Goal: Transaction & Acquisition: Book appointment/travel/reservation

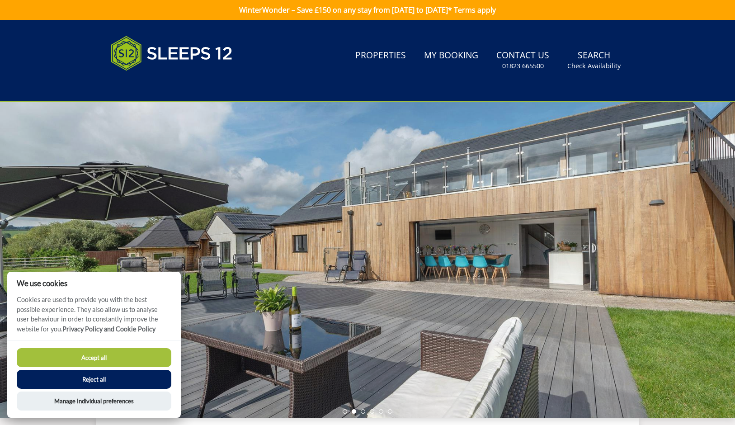
click at [91, 379] on button "Reject all" at bounding box center [94, 379] width 155 height 19
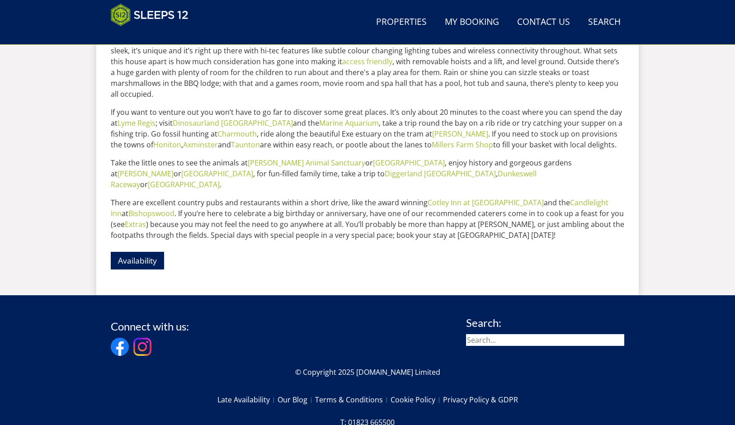
scroll to position [441, 0]
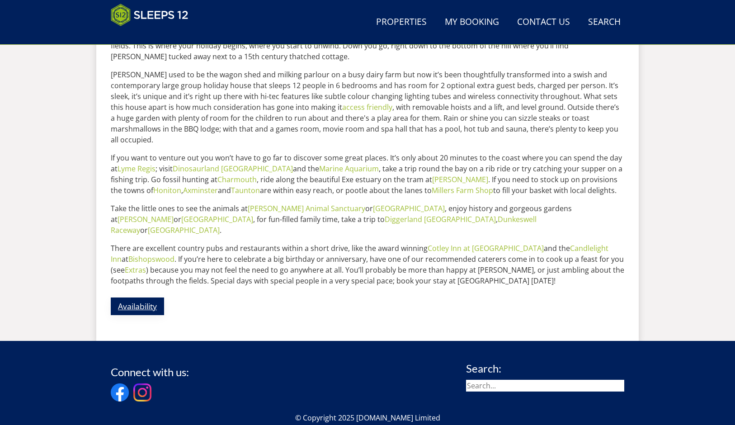
click at [138, 298] on link "Availability" at bounding box center [137, 307] width 53 height 18
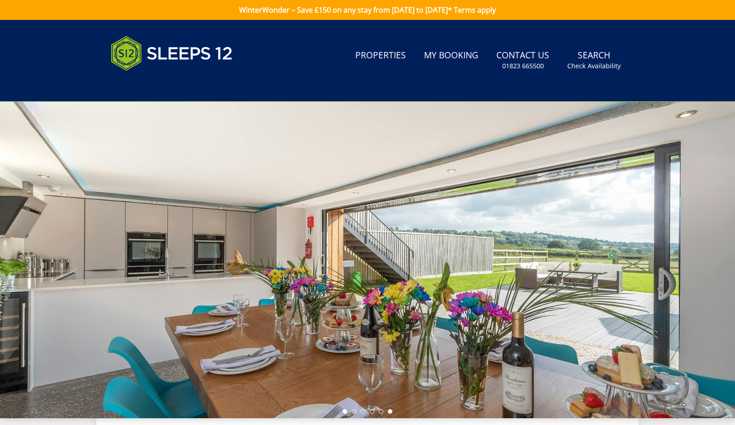
click at [346, 412] on li at bounding box center [345, 411] width 5 height 5
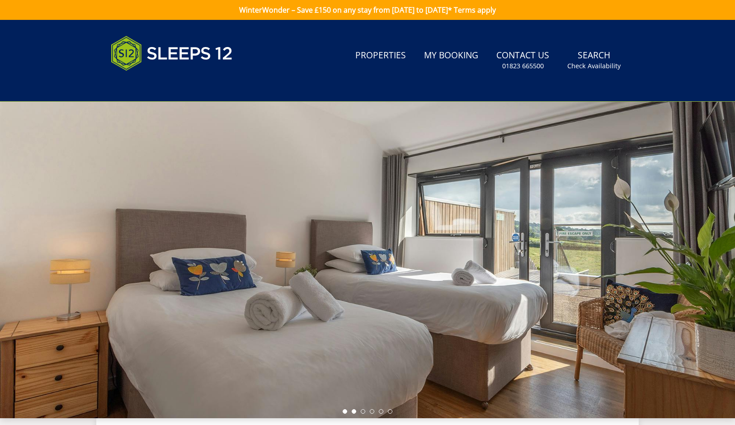
click at [355, 412] on li at bounding box center [354, 411] width 5 height 5
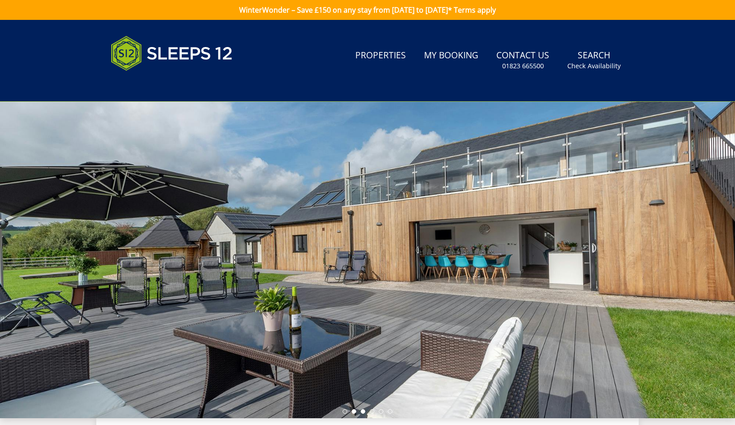
click at [365, 412] on li at bounding box center [363, 411] width 5 height 5
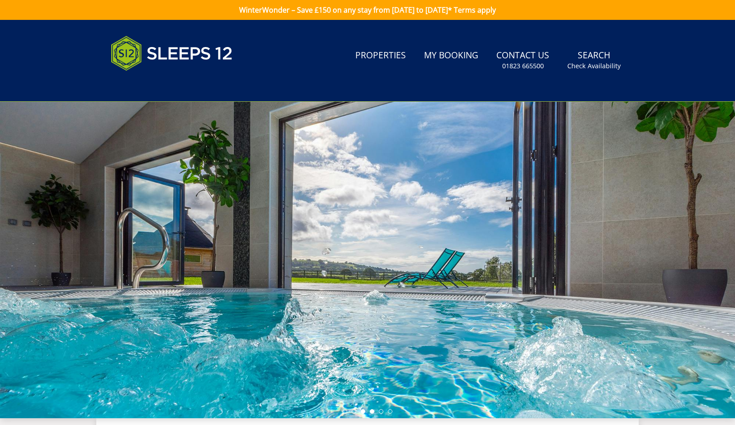
click at [373, 412] on li at bounding box center [372, 411] width 5 height 5
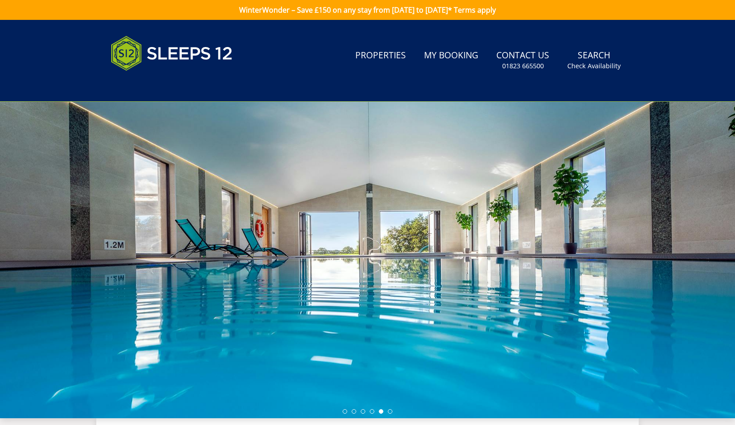
click at [380, 411] on li at bounding box center [381, 411] width 5 height 5
click at [389, 411] on li at bounding box center [390, 411] width 5 height 5
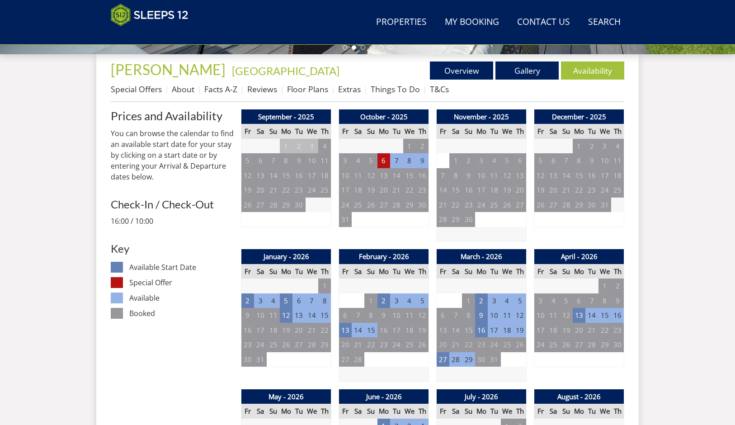
scroll to position [327, 0]
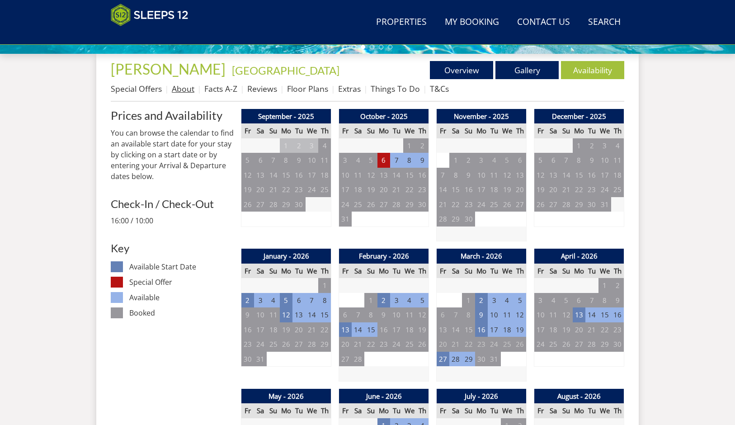
click at [183, 90] on link "About" at bounding box center [183, 88] width 23 height 11
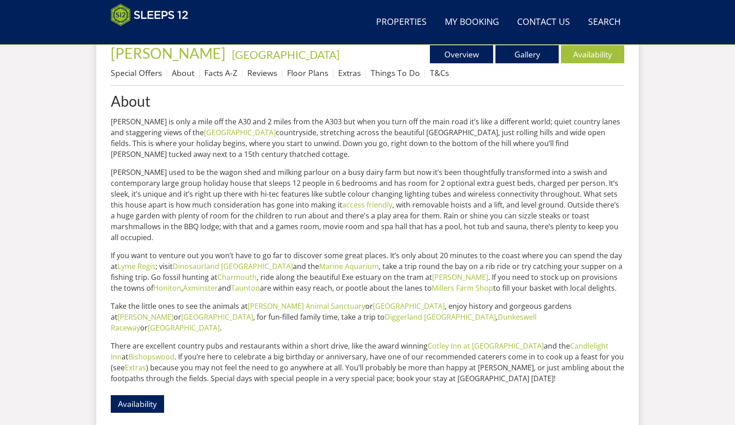
scroll to position [343, 0]
click at [218, 73] on link "Facts A-Z" at bounding box center [220, 72] width 33 height 11
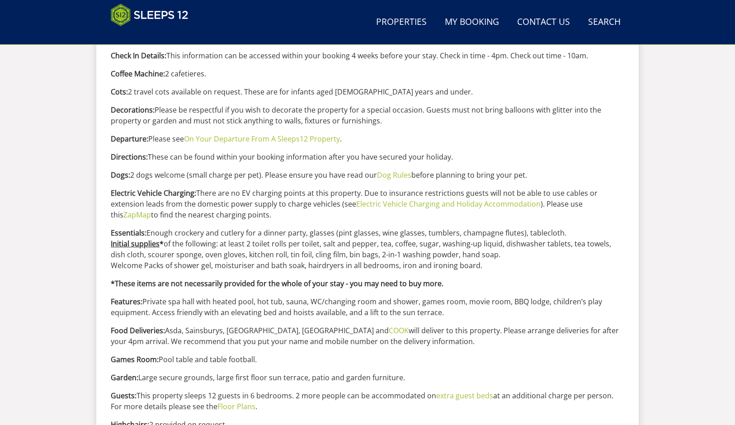
scroll to position [541, 0]
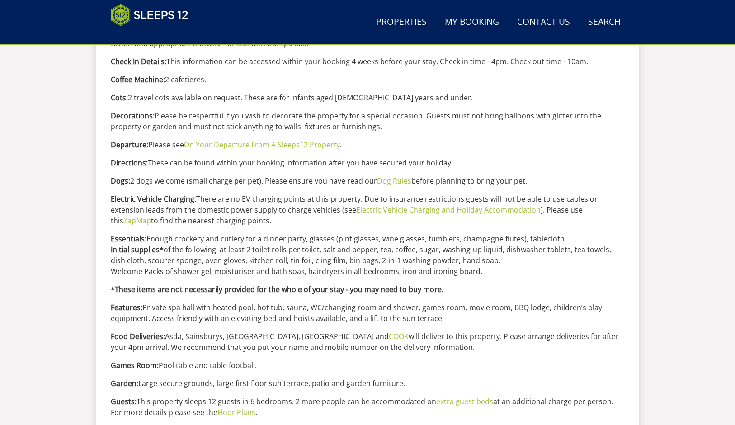
click at [249, 145] on link "On Your Departure From A Sleeps12 Property" at bounding box center [262, 145] width 156 height 10
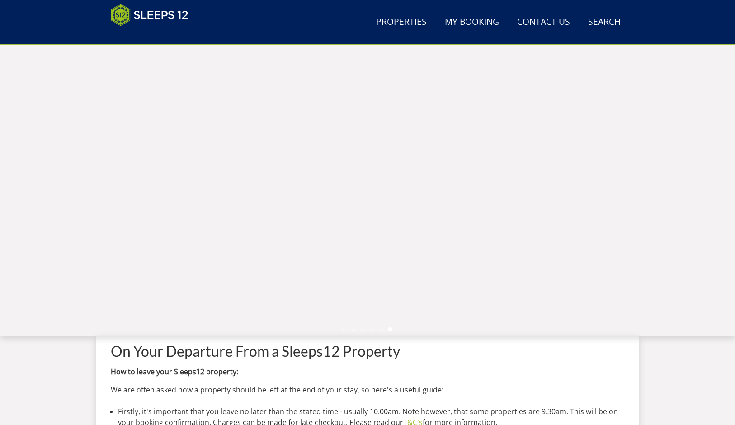
scroll to position [42, 0]
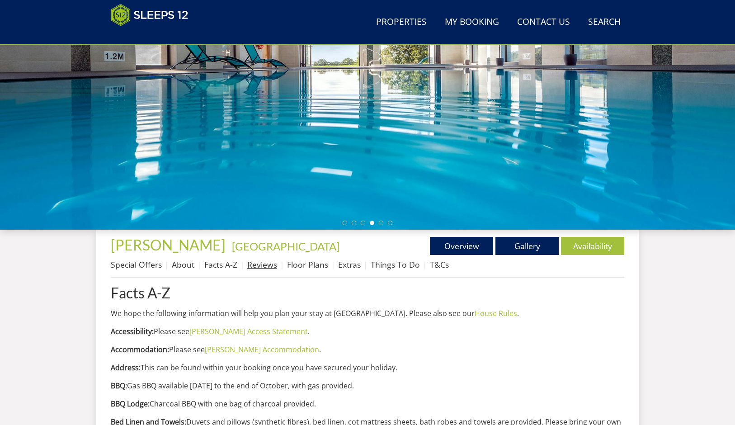
scroll to position [152, 0]
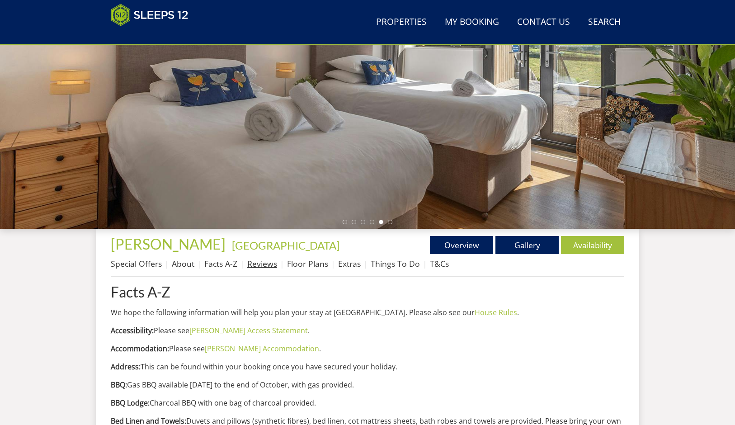
click at [263, 264] on link "Reviews" at bounding box center [262, 263] width 30 height 11
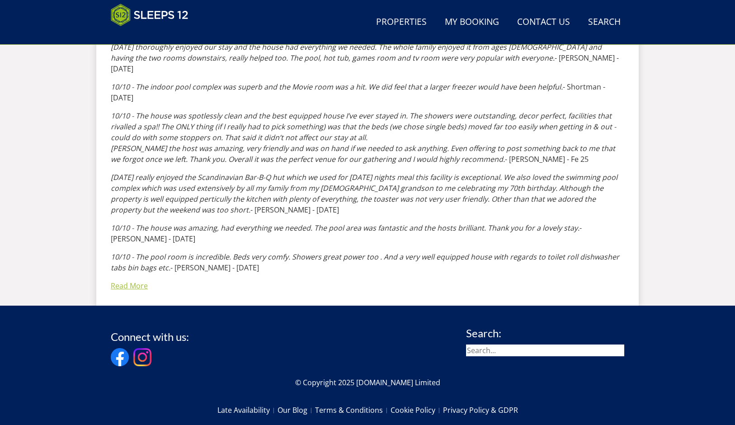
scroll to position [781, 0]
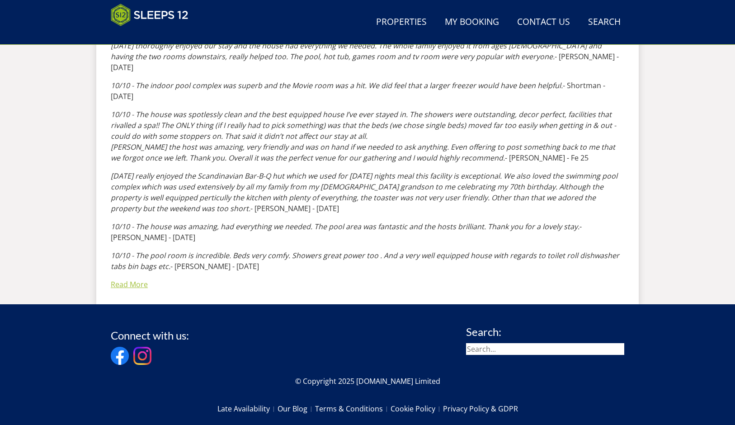
click at [132, 280] on link "Read More" at bounding box center [129, 285] width 37 height 10
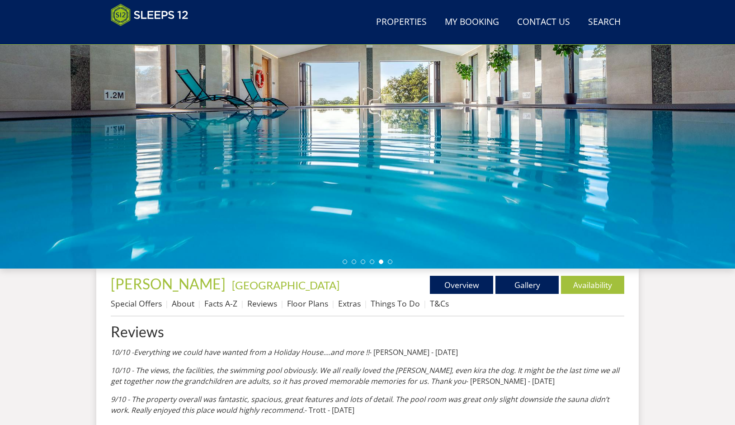
scroll to position [166, 0]
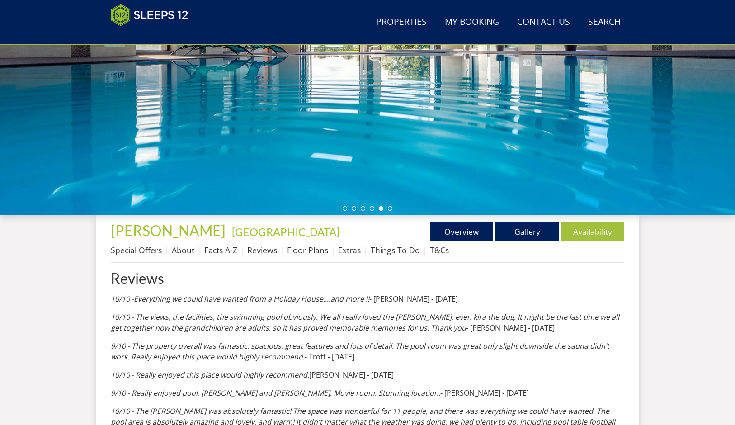
click at [303, 250] on link "Floor Plans" at bounding box center [307, 250] width 41 height 11
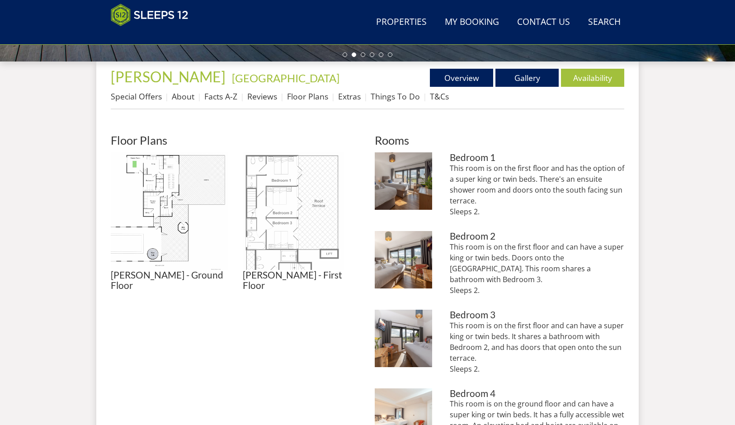
scroll to position [325, 0]
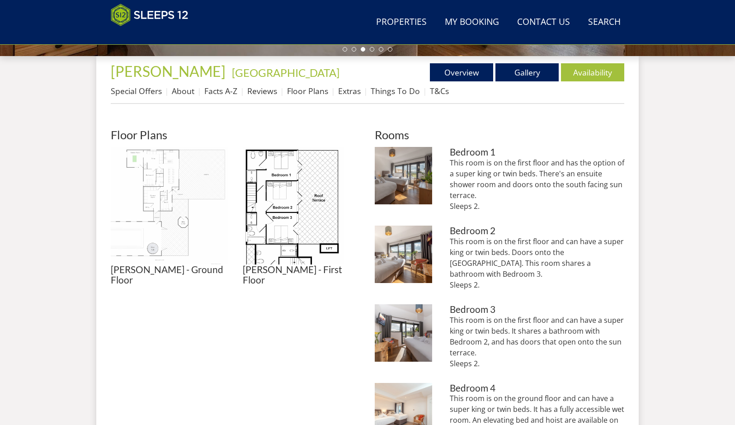
click at [157, 216] on img at bounding box center [170, 206] width 118 height 118
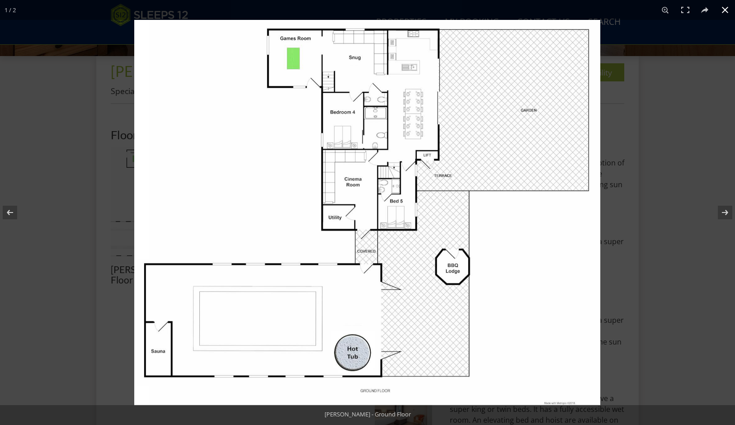
click at [727, 11] on button at bounding box center [725, 10] width 20 height 20
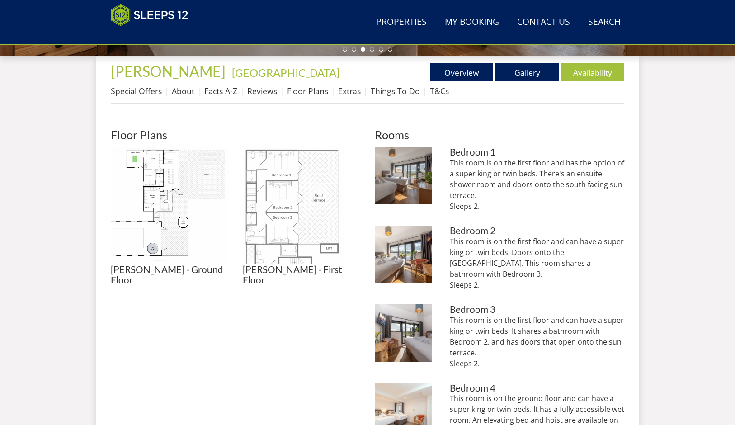
click at [307, 202] on img at bounding box center [302, 206] width 118 height 118
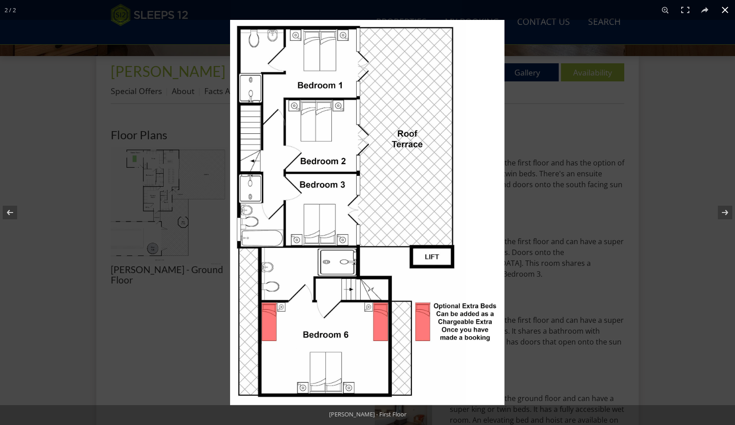
click at [726, 10] on button at bounding box center [725, 10] width 20 height 20
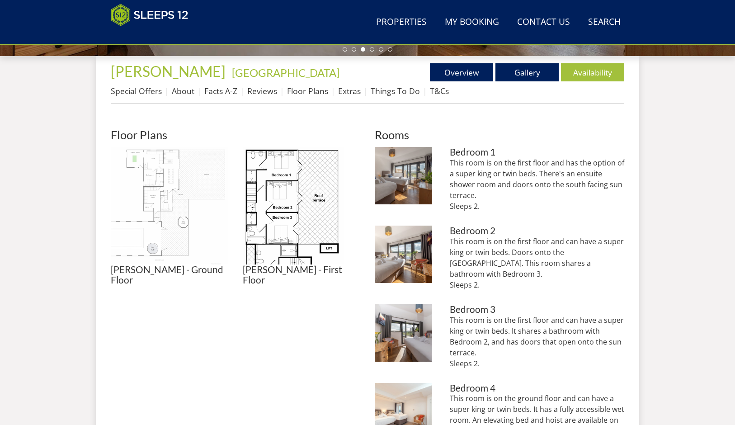
click at [169, 203] on img at bounding box center [170, 206] width 118 height 118
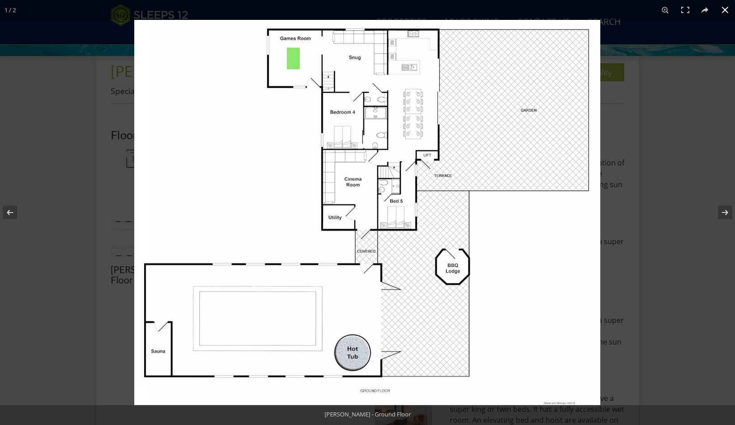
click at [724, 9] on button at bounding box center [725, 10] width 20 height 20
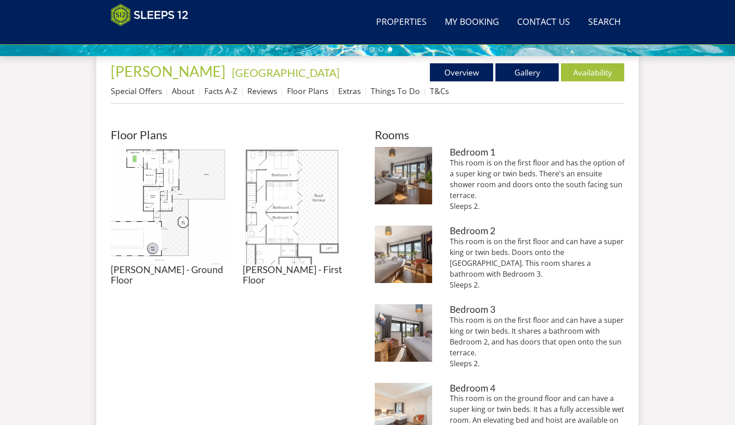
click at [294, 208] on img at bounding box center [302, 206] width 118 height 118
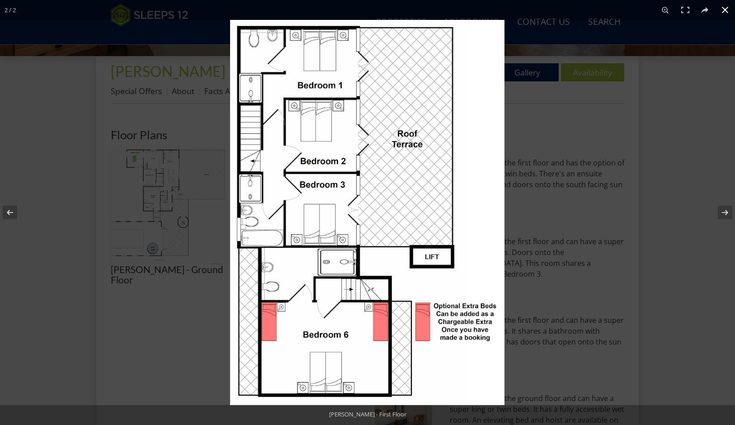
click at [726, 10] on button at bounding box center [725, 10] width 20 height 20
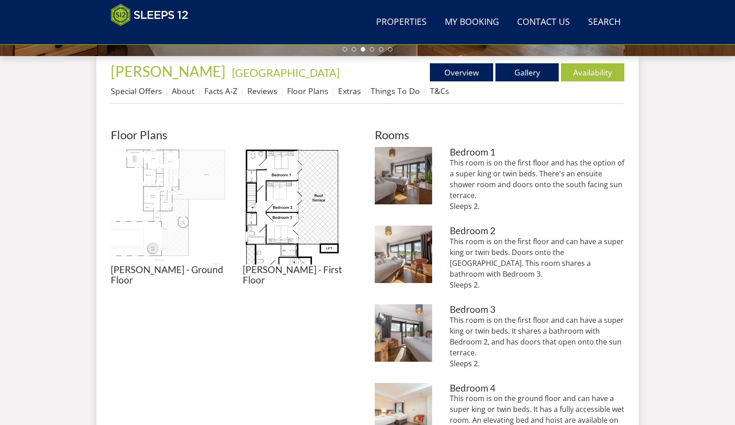
click at [163, 225] on img at bounding box center [170, 206] width 118 height 118
